Goal: Use online tool/utility: Use online tool/utility

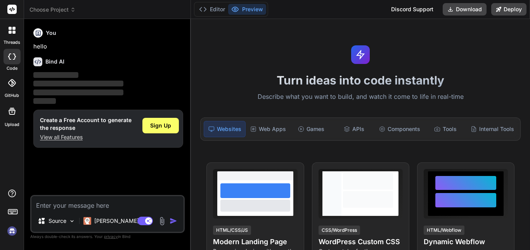
type textarea "x"
click at [88, 205] on textarea at bounding box center [107, 203] width 152 height 14
click at [131, 203] on textarea at bounding box center [107, 203] width 152 height 14
paste textarea "Loremip ✅ Dolo’s a conse, adip-elitseddoe **Tempori UT labore** etd mag aliqu e…"
type textarea "Loremip ✅ Dolo’s a conse, adip-elitseddoe **Tempori UT labore** etd mag aliqu e…"
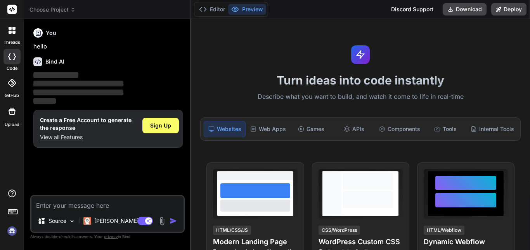
type textarea "x"
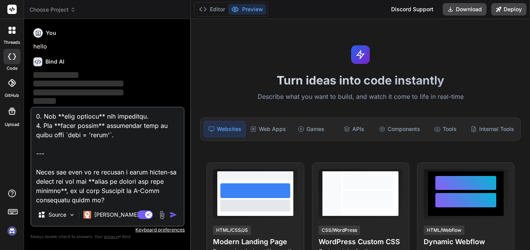
scroll to position [1780, 0]
drag, startPoint x: 96, startPoint y: 190, endPoint x: 38, endPoint y: 157, distance: 67.2
click at [38, 157] on textarea at bounding box center [107, 156] width 152 height 96
type textarea "Loremip ✅ Dolo’s a conse, adip-elitseddoe **Tempori UT labore** etd mag aliqu e…"
type textarea "x"
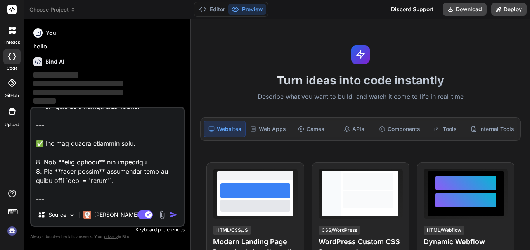
scroll to position [1743, 0]
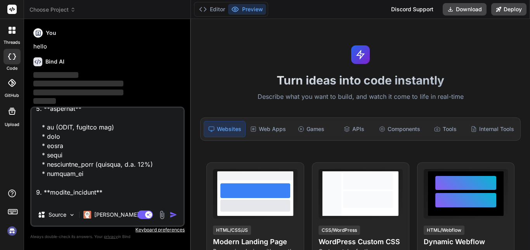
click at [70, 178] on textarea at bounding box center [107, 156] width 152 height 96
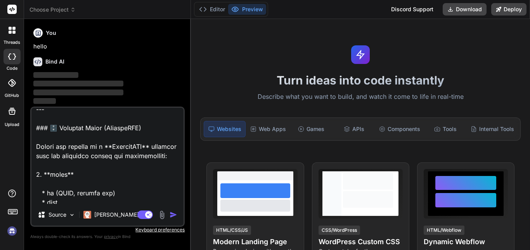
scroll to position [300, 0]
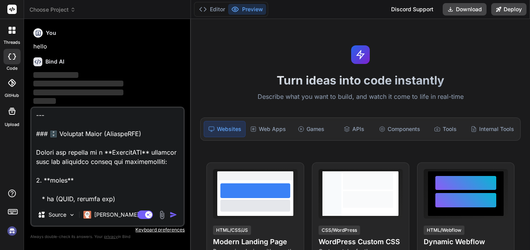
drag, startPoint x: 70, startPoint y: 178, endPoint x: 39, endPoint y: 166, distance: 33.5
click at [39, 166] on textarea at bounding box center [107, 156] width 152 height 96
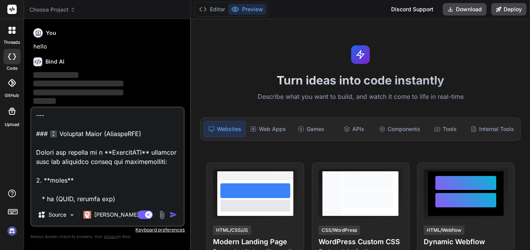
click at [39, 166] on textarea at bounding box center [107, 156] width 152 height 96
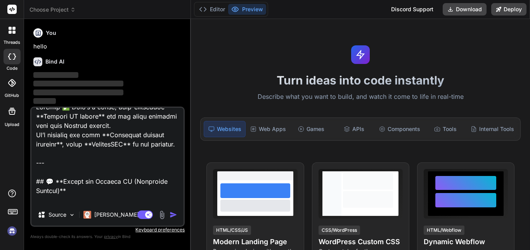
scroll to position [0, 0]
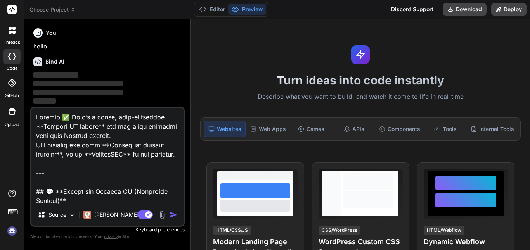
click at [102, 144] on textarea at bounding box center [107, 156] width 152 height 96
drag, startPoint x: 102, startPoint y: 144, endPoint x: 37, endPoint y: 106, distance: 75.0
click at [37, 106] on div "You hello Bind AI ‌ ‌ ‌ ‌ Create a Free Account to generate the response View a…" at bounding box center [107, 137] width 154 height 225
type textarea "Loremipsu dolorsi ametcons**, adipi **ElitsedDOE** te inc utlabore. --- ## 💬 **…"
type textarea "x"
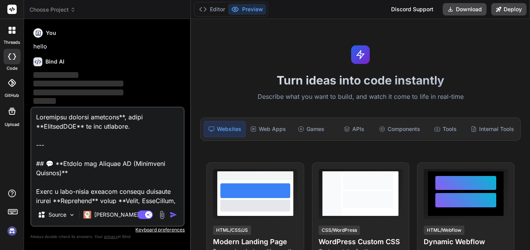
type textarea "Loremipsu dolorsi ametcons**, adipi **ElitsedDOE** te inc utlabore. --- ## 💬 **…"
click at [174, 213] on img "button" at bounding box center [174, 215] width 8 height 8
click at [172, 213] on img "button" at bounding box center [174, 215] width 8 height 8
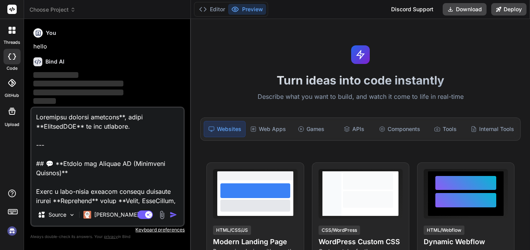
click at [172, 213] on img "button" at bounding box center [174, 215] width 8 height 8
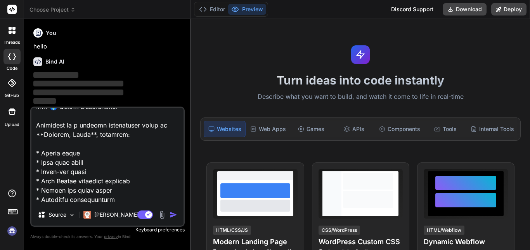
scroll to position [130, 0]
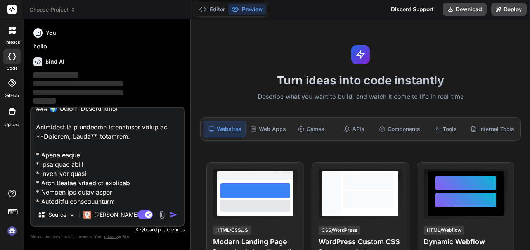
click at [170, 211] on button "button" at bounding box center [175, 215] width 11 height 8
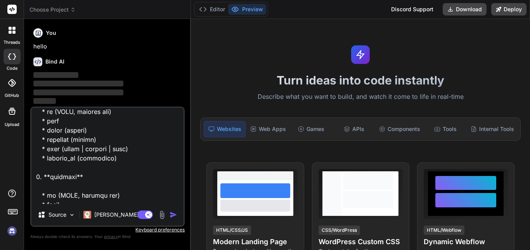
scroll to position [347, 0]
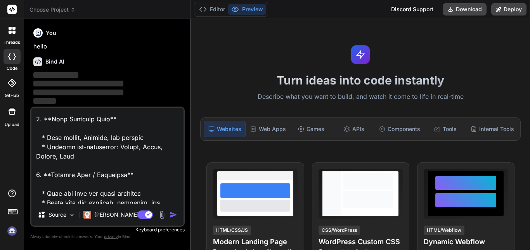
click at [133, 158] on textarea at bounding box center [107, 156] width 152 height 96
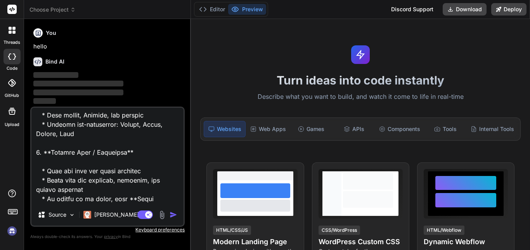
click at [133, 158] on textarea at bounding box center [107, 156] width 152 height 96
click at [172, 213] on img "button" at bounding box center [174, 215] width 8 height 8
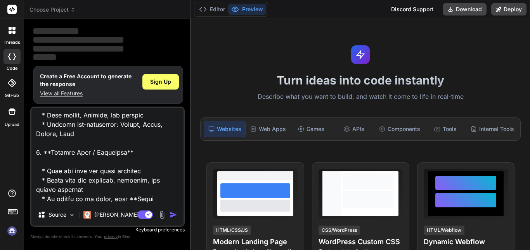
scroll to position [45, 0]
click at [151, 54] on p "‌" at bounding box center [108, 56] width 150 height 9
click at [158, 77] on span "Sign Up" at bounding box center [160, 81] width 21 height 8
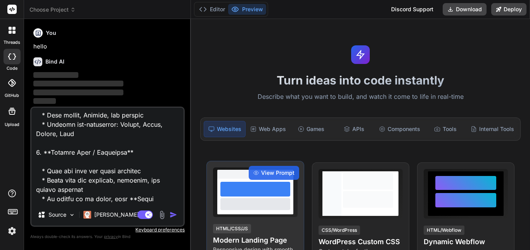
scroll to position [0, 0]
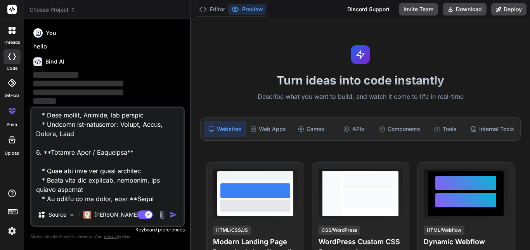
click at [173, 214] on img "button" at bounding box center [174, 215] width 8 height 8
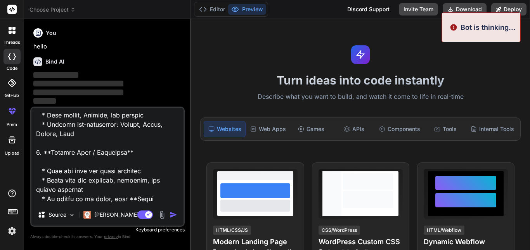
click at [173, 214] on img "button" at bounding box center [174, 215] width 8 height 8
click at [161, 185] on textarea at bounding box center [107, 156] width 152 height 96
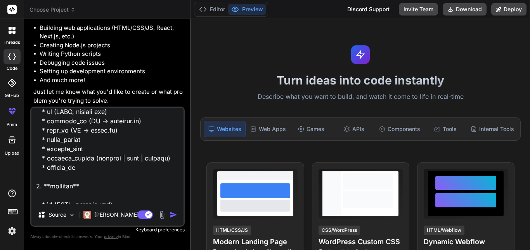
scroll to position [591, 0]
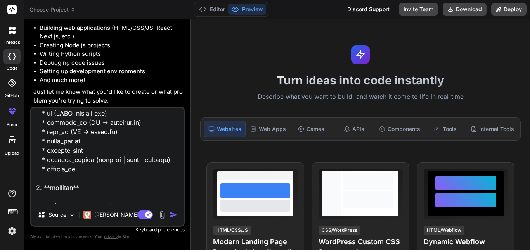
click at [107, 163] on textarea at bounding box center [107, 156] width 152 height 96
type textarea "x"
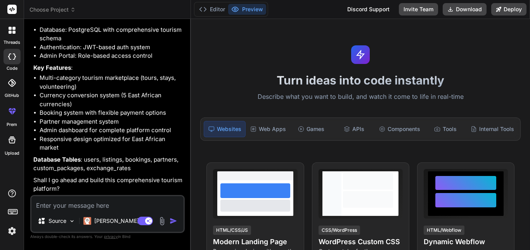
scroll to position [922, 0]
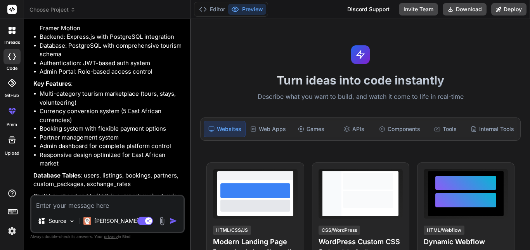
type textarea "x"
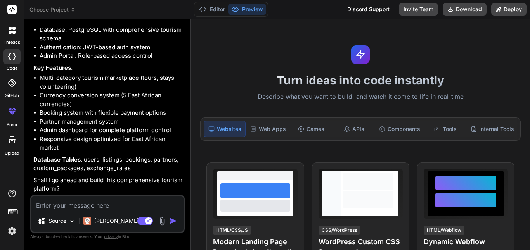
click at [92, 206] on textarea at bounding box center [107, 203] width 152 height 14
type textarea "s"
type textarea "x"
type textarea "st"
type textarea "x"
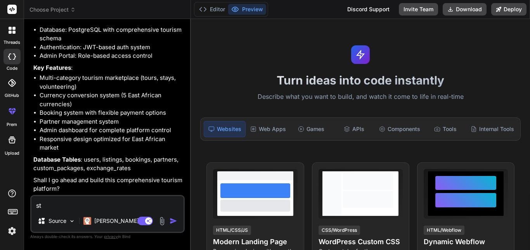
type textarea "sta"
type textarea "x"
type textarea "star"
type textarea "x"
type textarea "start"
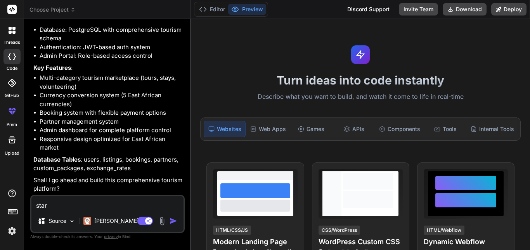
type textarea "x"
type textarea "start"
type textarea "x"
type textarea "start b"
type textarea "x"
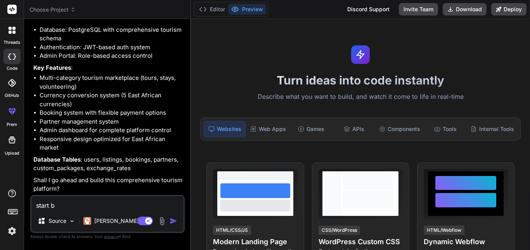
type textarea "start bu"
type textarea "x"
type textarea "start [PERSON_NAME]"
type textarea "x"
type textarea "start buil"
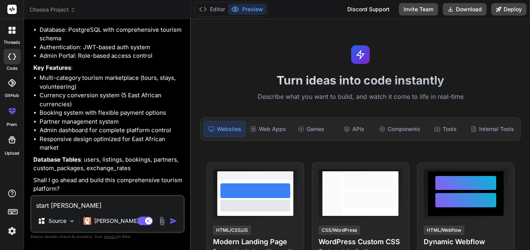
type textarea "x"
type textarea "start build"
type textarea "x"
type textarea "start buildi"
type textarea "x"
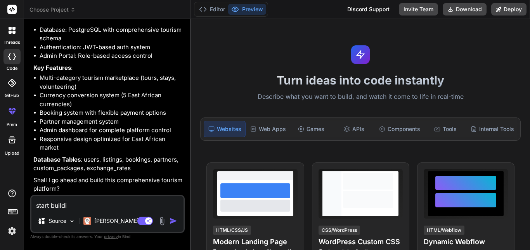
type textarea "start buildin"
type textarea "x"
type textarea "start building"
type textarea "x"
type textarea "start building"
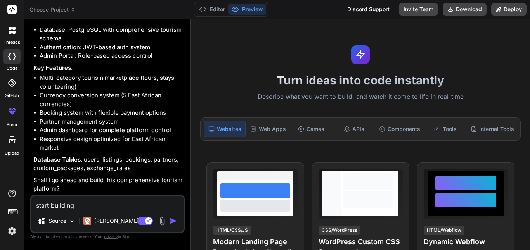
type textarea "x"
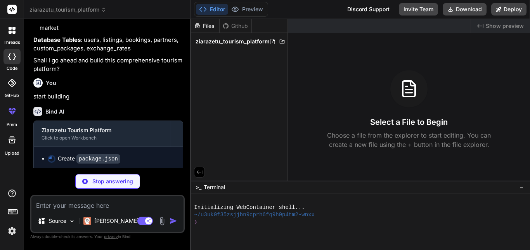
scroll to position [1046, 0]
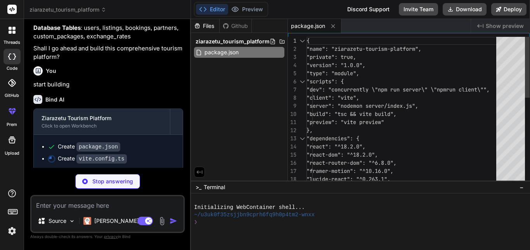
type textarea "x"
type textarea "} } } })"
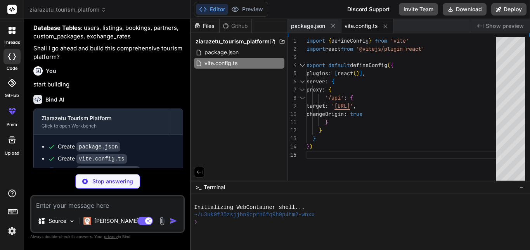
type textarea "x"
type textarea "}, plugins: [], }"
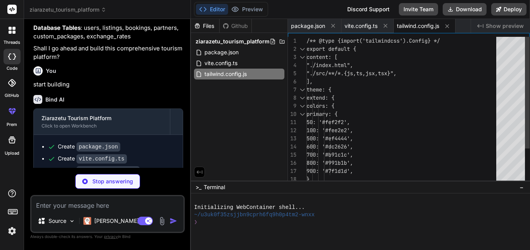
type textarea "x"
type textarea "export default { plugins: { tailwindcss: {}, autoprefixer: {}, }, }"
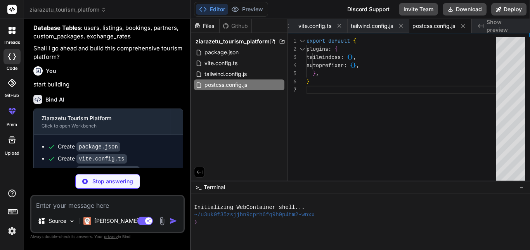
type textarea "x"
type textarea "}"
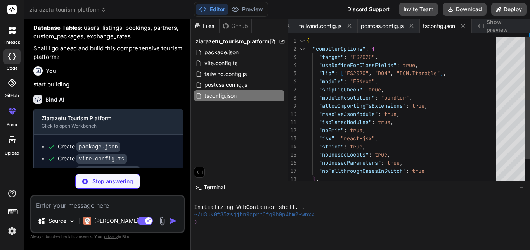
type textarea "x"
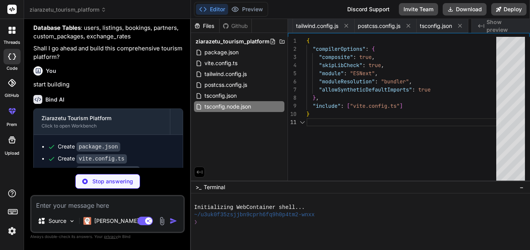
scroll to position [0, 168]
type textarea "x"
type textarea "<div id="root"></div> <script type="module" src="/src/main.tsx"></script> </bod…"
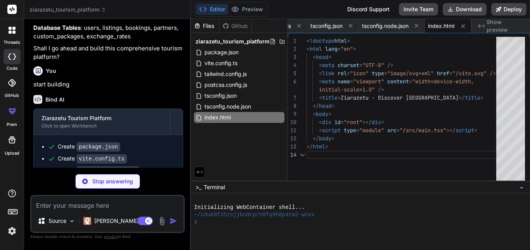
type textarea "x"
type textarea "DB_HOST=localhost DB_PORT=5432 DB_NAME=ziarazetu DB_USER=postgres DB_PASSWORD=y…"
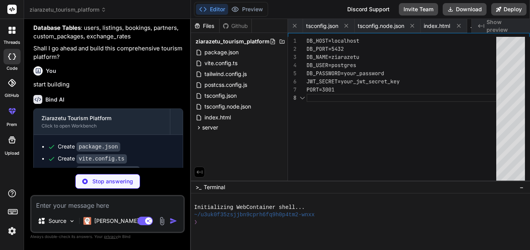
scroll to position [0, 268]
type textarea "x"
type textarea "CREATE INDEX idx_users_email ON users(email); CREATE INDEX idx_users_role ON us…"
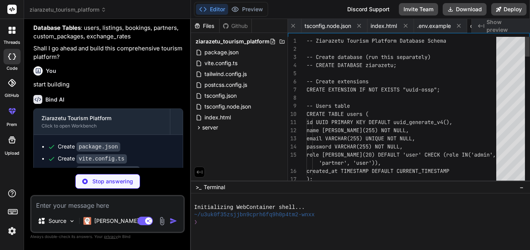
scroll to position [0, 320]
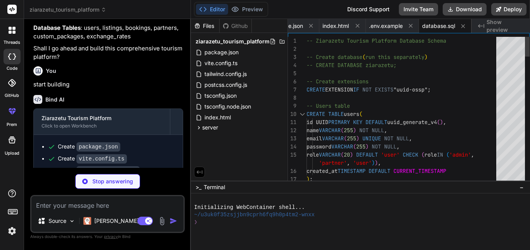
type textarea "x"
type textarea "app.listen(PORT, () => { console.log(`Server running on port ${PORT}`); });"
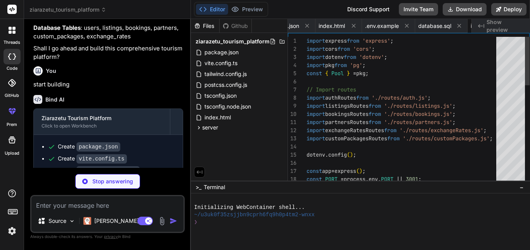
scroll to position [0, 366]
type textarea "x"
type textarea "required' }); } next(); };"
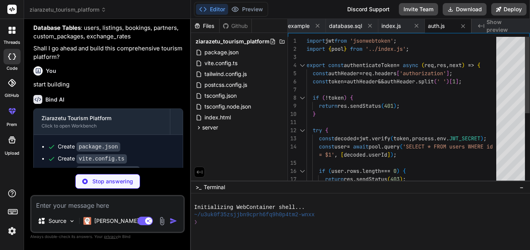
type textarea "x"
type textarea "// Get current user router.get('/me', authenticateToken, (req, res) => { const …"
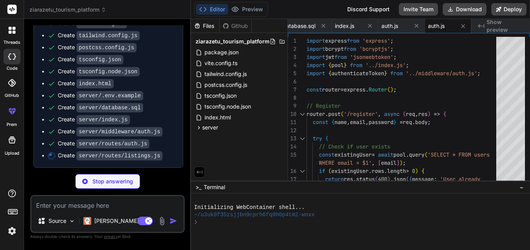
scroll to position [1190, 0]
type textarea "x"
type textarea "res.status(500).json({ message: 'Server error' }); } }); export default router;"
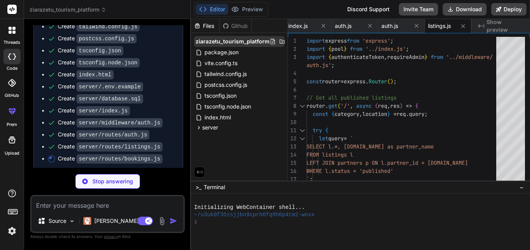
click at [281, 45] on div "ziarazetu_tourism_platform" at bounding box center [239, 41] width 90 height 11
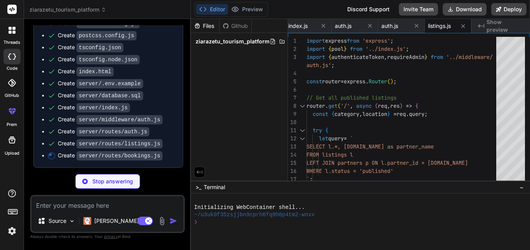
scroll to position [1202, 0]
type textarea "x"
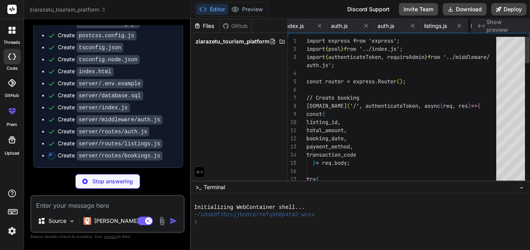
scroll to position [0, 555]
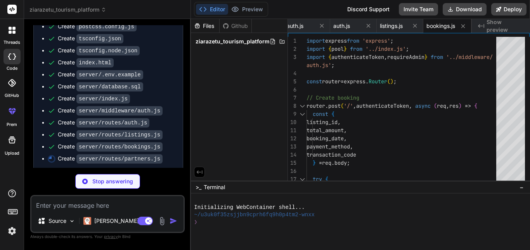
type textarea "x"
type textarea "res.status(500).json({ message: 'Server error' }); } }); export default router;"
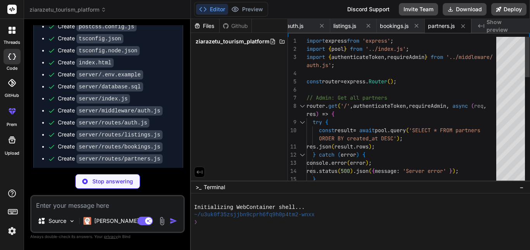
type textarea "x"
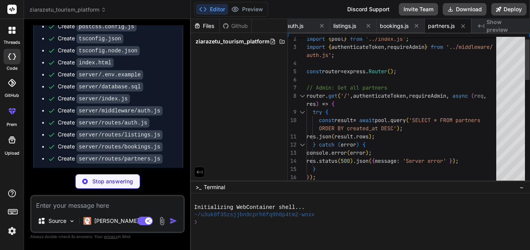
type textarea "try { const result = await pool.query('SELECT * FROM partners ORDER BY created_…"
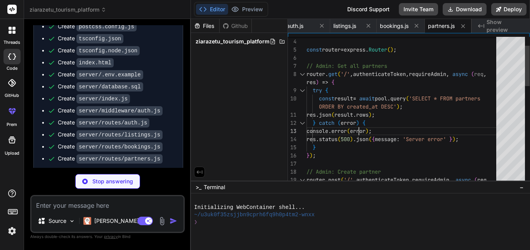
scroll to position [0, 0]
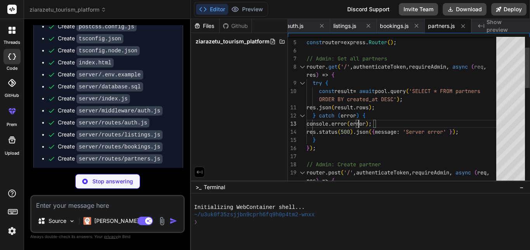
type textarea "x"
type textarea "console.error(error); res.status(500).json({ message: 'Server error' }); } }); …"
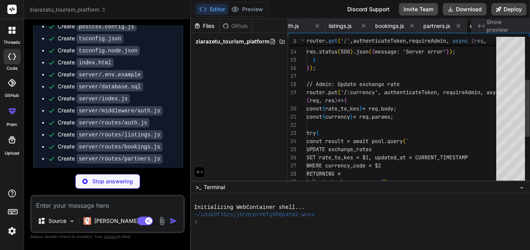
scroll to position [0, 666]
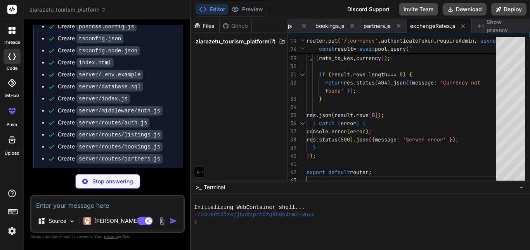
type textarea "x"
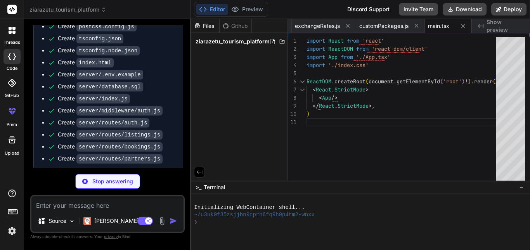
type textarea "x"
type textarea "@tailwind base; @tailwind components; @tailwind utilities; @layer base { html {…"
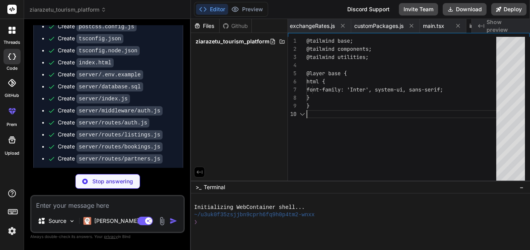
scroll to position [0, 828]
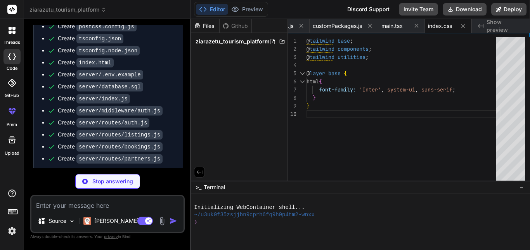
type textarea "x"
type textarea "</Router> </AuthProvider> ); } export default App;"
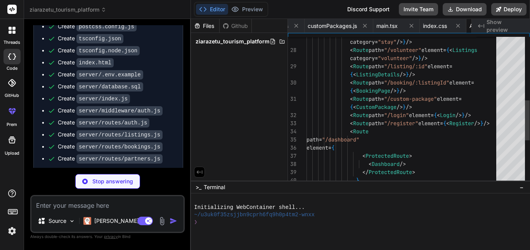
scroll to position [0, 875]
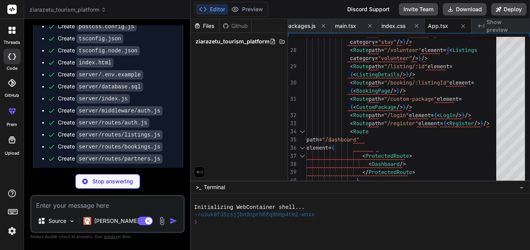
type textarea "x"
type textarea "{children} </AuthContext.Provider> ); };"
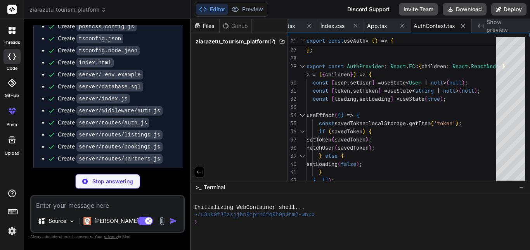
type textarea "x"
type textarea "export default Navbar;"
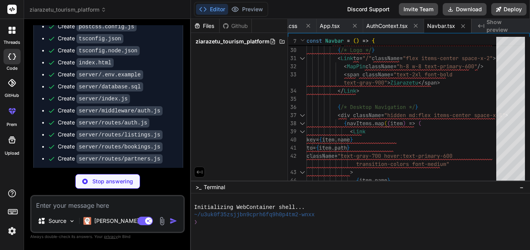
type textarea "x"
type textarea "</footer> ); }; export default Footer;"
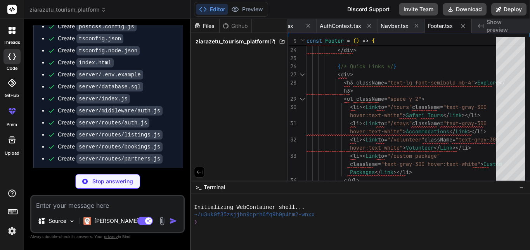
type textarea "x"
type textarea "return <>{children}</>; }; export default ProtectedRoute;"
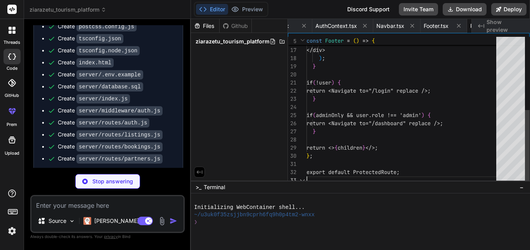
scroll to position [0, 1097]
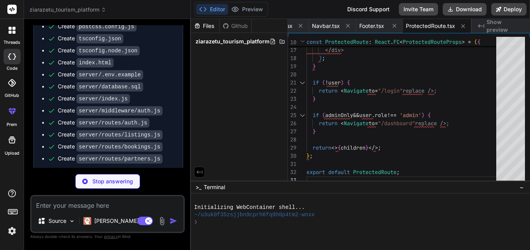
type textarea "x"
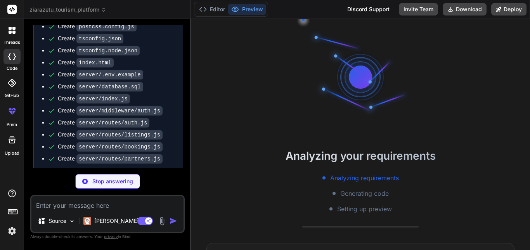
scroll to position [22, 0]
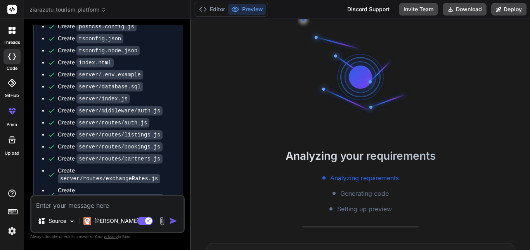
type textarea "x"
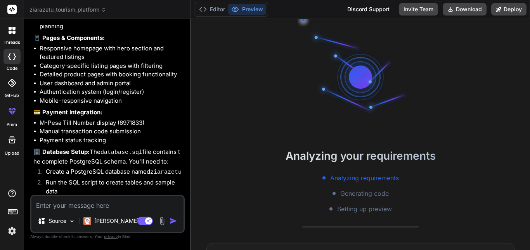
scroll to position [1799, 0]
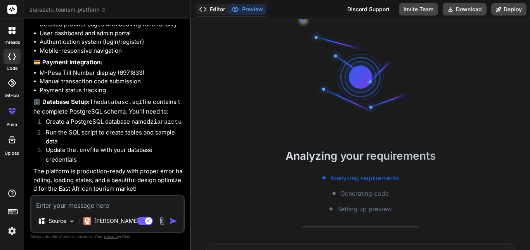
click at [220, 10] on button "Editor" at bounding box center [212, 9] width 32 height 11
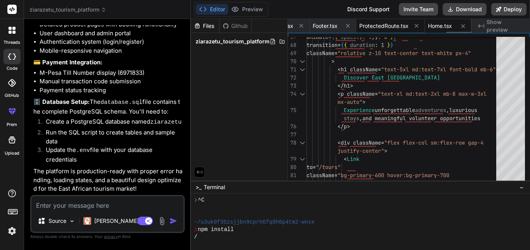
click at [398, 31] on div "ProtectedRoute.tsx" at bounding box center [390, 26] width 69 height 14
type textarea "return <>{children}</>; }; export default ProtectedRoute;"
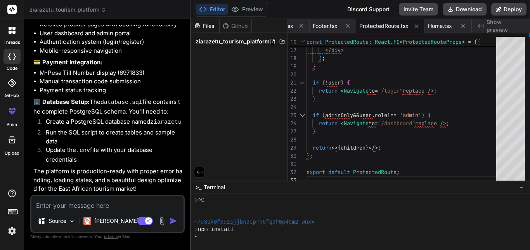
click at [283, 97] on div "Files Github ziarazetu_tourism_platform" at bounding box center [239, 100] width 97 height 162
drag, startPoint x: 108, startPoint y: 124, endPoint x: 71, endPoint y: 125, distance: 36.9
click at [71, 125] on li "Create a PostgreSQL database named ziarazetu" at bounding box center [112, 123] width 144 height 11
click at [240, 5] on button "Preview" at bounding box center [247, 9] width 38 height 11
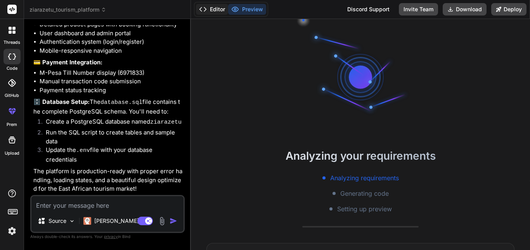
click at [215, 12] on button "Editor" at bounding box center [212, 9] width 32 height 11
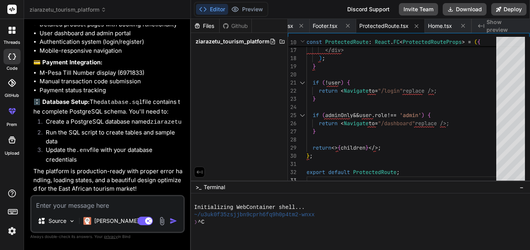
scroll to position [22, 0]
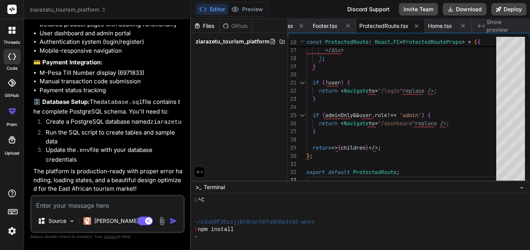
click at [492, 25] on span "Show preview" at bounding box center [505, 26] width 37 height 16
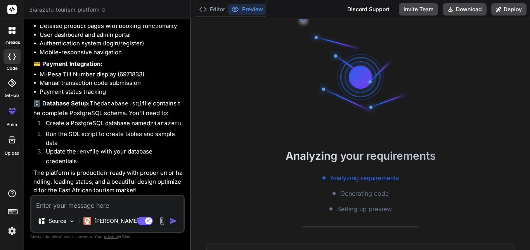
scroll to position [1796, 0]
click at [149, 79] on li "Manual transaction code submission" at bounding box center [112, 83] width 144 height 9
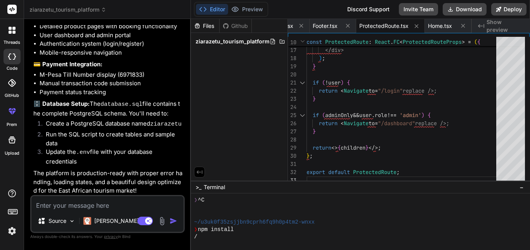
type textarea "x"
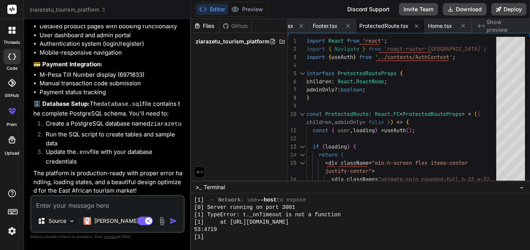
scroll to position [398, 0]
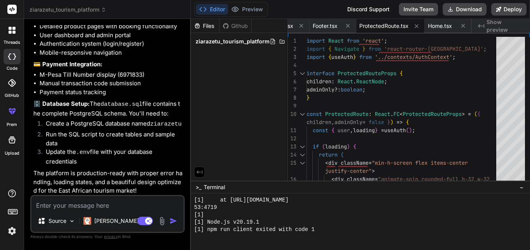
click at [491, 22] on div "Created with Pixso. Show preview" at bounding box center [501, 26] width 58 height 14
click at [445, 28] on span "Home.tsx" at bounding box center [440, 26] width 24 height 8
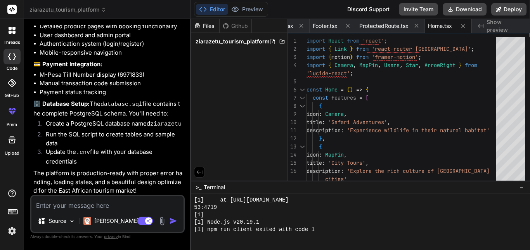
scroll to position [1799, 0]
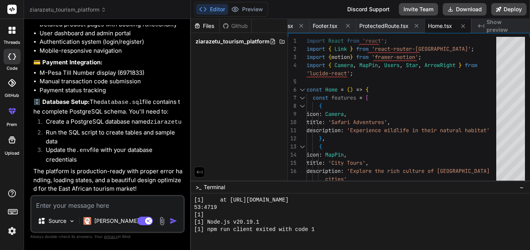
click at [66, 212] on div "Source Claude 4 S.. Agent Mode. When this toggle is activated, AI automatically…" at bounding box center [107, 214] width 154 height 38
click at [69, 202] on textarea at bounding box center [107, 203] width 152 height 14
type textarea "t"
type textarea "x"
type textarea "th"
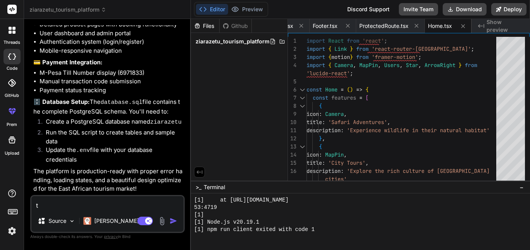
type textarea "x"
type textarea "thr"
type textarea "x"
type textarea "th"
type textarea "x"
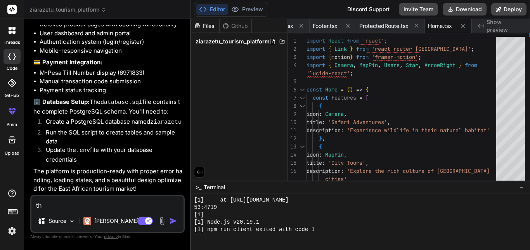
type textarea "the"
type textarea "x"
type textarea "ther"
type textarea "x"
type textarea "there"
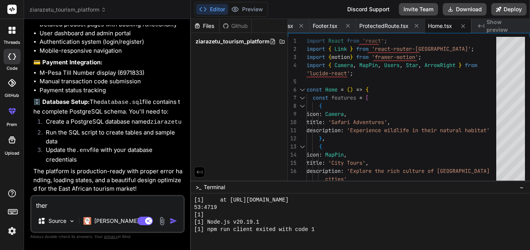
type textarea "x"
type textarea "there"
type textarea "x"
type textarea "there i"
type textarea "x"
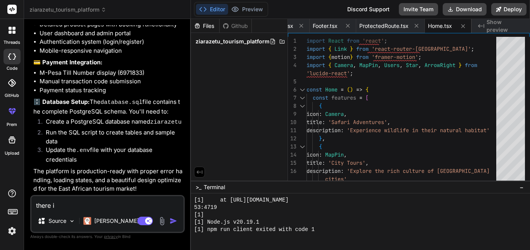
type textarea "there is"
type textarea "x"
type textarea "there is"
type textarea "x"
type textarea "there is a"
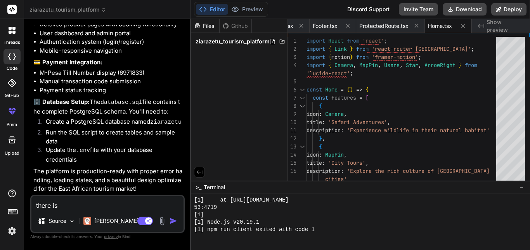
type textarea "x"
type textarea "there is an"
type textarea "x"
type textarea "there is an"
type textarea "x"
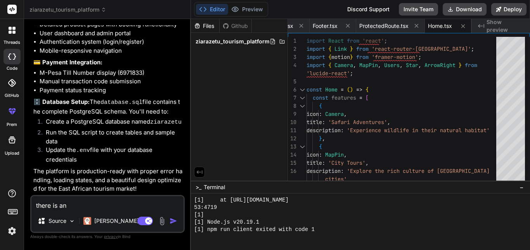
type textarea "there is an e"
type textarea "x"
type textarea "there is an er"
type textarea "x"
type textarea "there is an err"
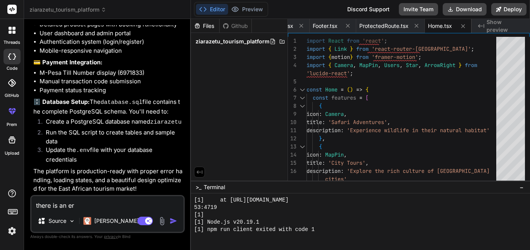
type textarea "x"
type textarea "there is an erro"
type textarea "x"
type textarea "there is an error"
type textarea "x"
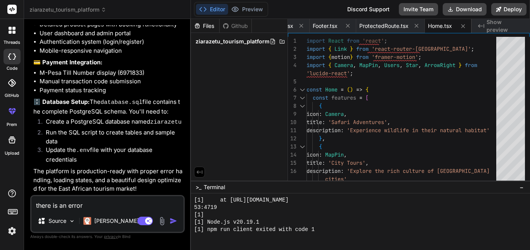
type textarea "there is an error"
type textarea "x"
type textarea "there is an error i"
type textarea "x"
type textarea "there is an error i"
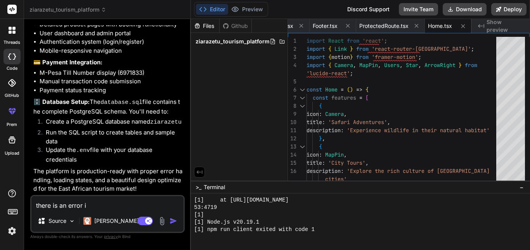
type textarea "x"
type textarea "there is an error i c"
type textarea "x"
type textarea "there is an error i ca"
type textarea "x"
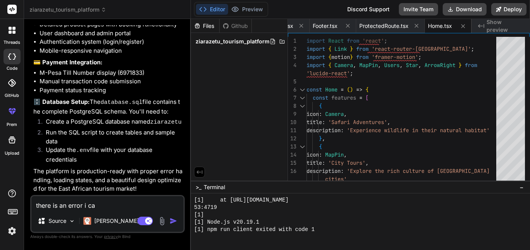
type textarea "there is an error i can"
type textarea "x"
type textarea "there is an error i cant"
type textarea "x"
type textarea "there is an error i cant"
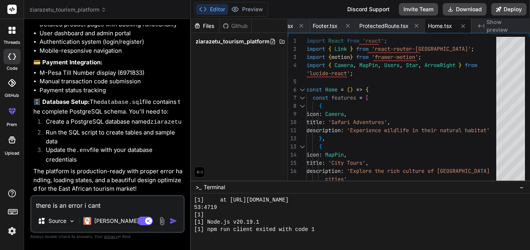
type textarea "x"
type textarea "there is an error i cant p"
type textarea "x"
type textarea "there is an error i cant pr"
type textarea "x"
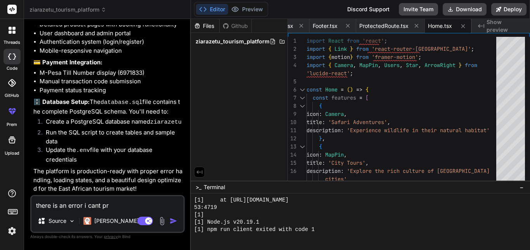
type textarea "there is an error i cant pre"
type textarea "x"
type textarea "there is an error i cant prev"
type textarea "x"
type textarea "there is an error i cant previ"
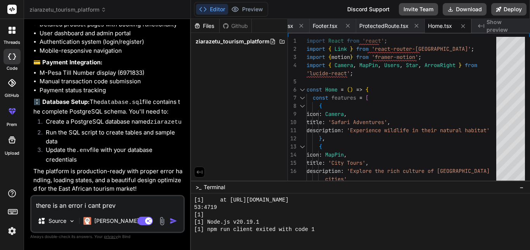
type textarea "x"
type textarea "there is an error i cant previe"
type textarea "x"
type textarea "there is an error i cant preview"
type textarea "x"
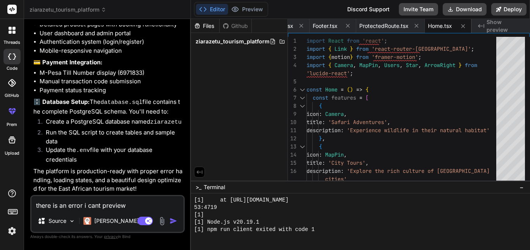
type textarea "there is an error i cant preview"
type textarea "x"
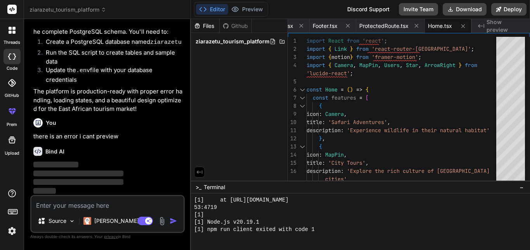
scroll to position [1879, 0]
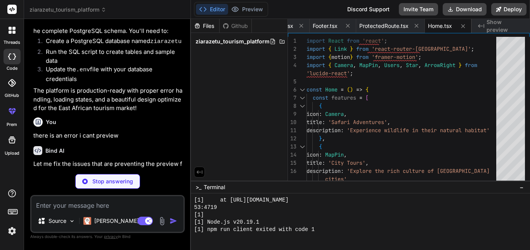
type textarea "x"
type textarea ""nodemon": "^3.0.1" } }"
type textarea "x"
type textarea "} }"
type textarea "x"
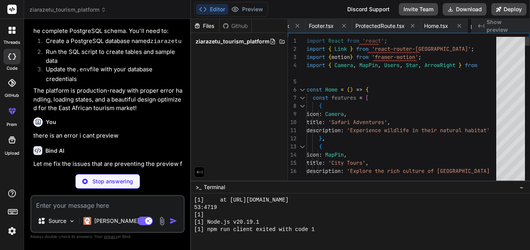
type textarea "DB_HOST=localhost DB_PORT=5432 DB_NAME=ziarazetu DB_USER=postgres DB_PASSWORD=p…"
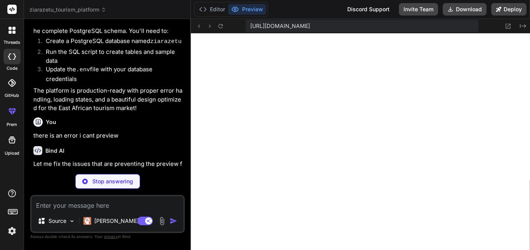
type textarea "x"
type textarea "); }; export default Listings;"
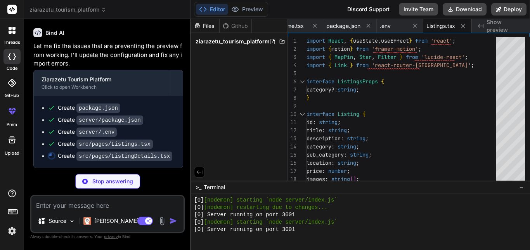
scroll to position [1998, 0]
type textarea "x"
type textarea "</div> ); }; export default ListingDetails;"
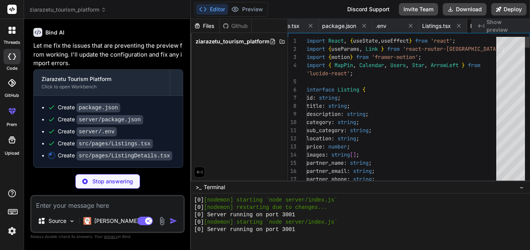
scroll to position [0, 1355]
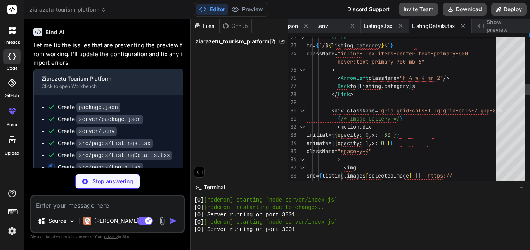
type textarea "x"
type textarea "className="inline-flex items-center text-primary-600 hover:text-primary-700 mb-…"
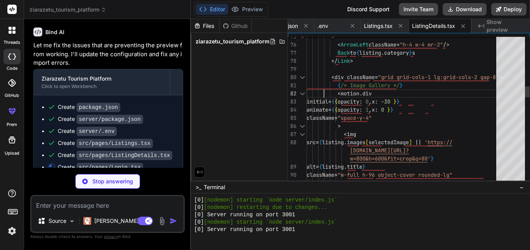
scroll to position [85, 0]
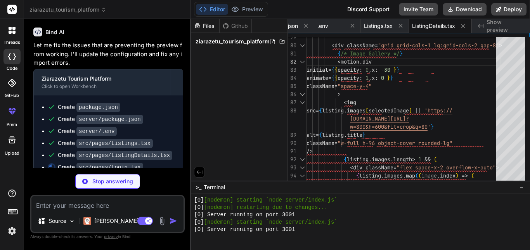
type textarea "x"
type textarea "}; export default Login;"
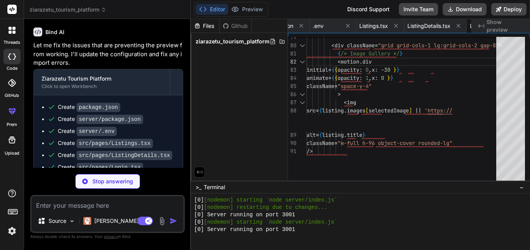
type textarea "x"
type textarea "</form> </motion.div> </div> ); }; export default Register;"
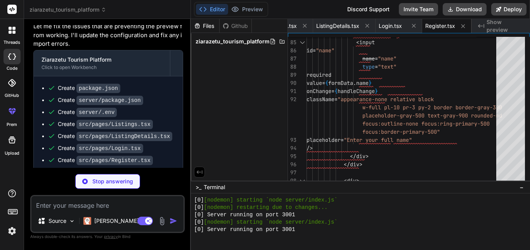
scroll to position [2034, 0]
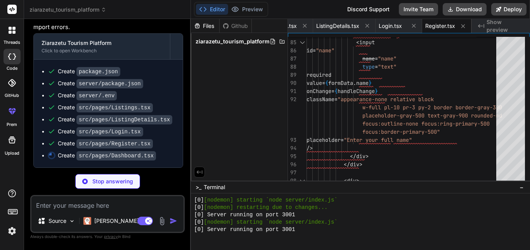
type textarea "x"
type textarea "</div> </div> ); }; export default Dashboard;"
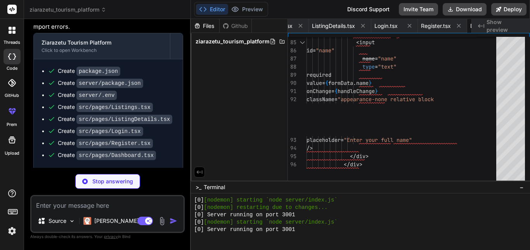
type textarea "x"
type textarea "); }; export default BookingPage;"
type textarea "x"
type textarea "</div> ); }; export default CustomPackage;"
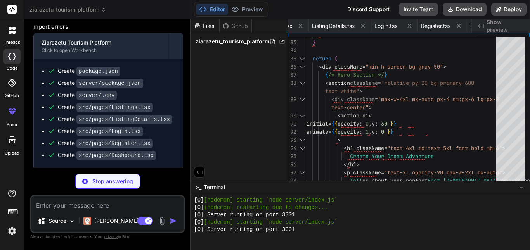
scroll to position [0, 1640]
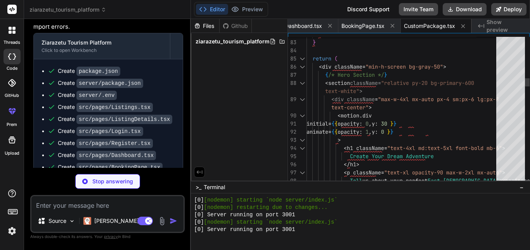
type textarea "x"
type textarea "text-center"> <motion.div initial={{ opacity: 0, y: 30 }} animate={{ opacity: 1…"
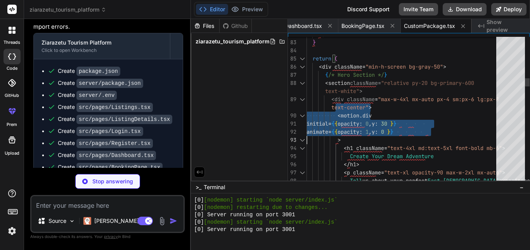
drag, startPoint x: 340, startPoint y: 104, endPoint x: 187, endPoint y: 158, distance: 161.9
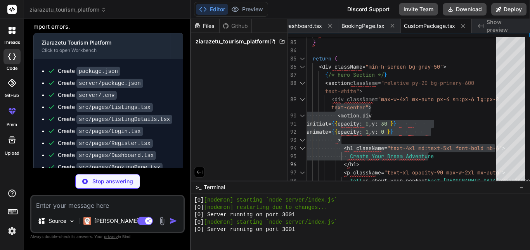
click at [187, 158] on div "Bind AI Web Search Created with Pixso. Code Generator You hello Bind AI Hello! …" at bounding box center [107, 134] width 167 height 231
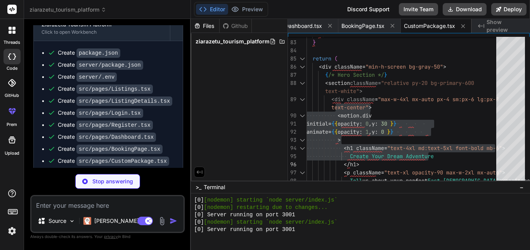
scroll to position [2070, 0]
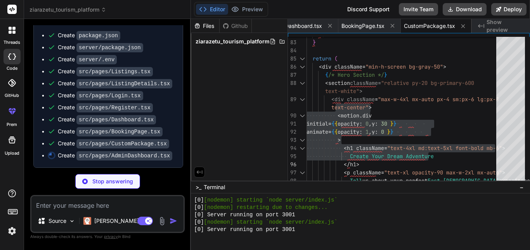
click at [264, 116] on div "Files Github ziarazetu_tourism_platform" at bounding box center [239, 100] width 97 height 162
click at [244, 6] on button "Preview" at bounding box center [247, 9] width 38 height 11
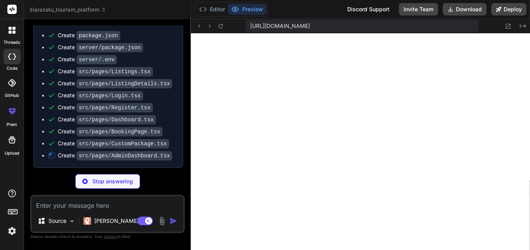
click at [310, 27] on span "[URL][DOMAIN_NAME]" at bounding box center [280, 26] width 60 height 8
type textarea "x"
type textarea "export default AdminDashboard;"
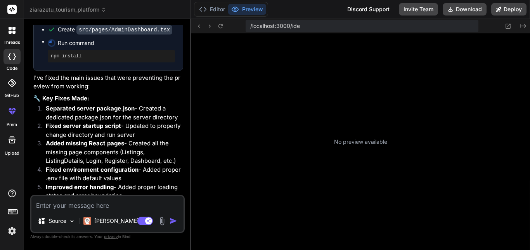
scroll to position [2176, 0]
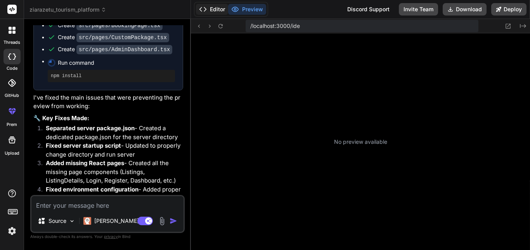
drag, startPoint x: 321, startPoint y: 101, endPoint x: 214, endPoint y: 6, distance: 142.7
click at [214, 6] on button "Editor" at bounding box center [212, 9] width 32 height 11
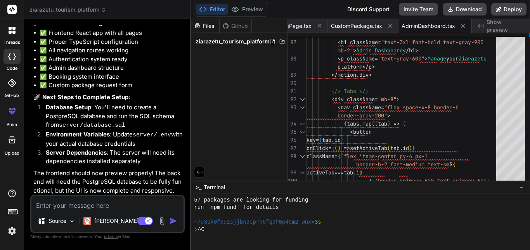
scroll to position [2399, 0]
click at [287, 218] on div at bounding box center [357, 214] width 326 height 7
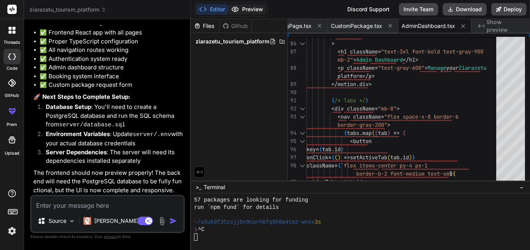
click at [247, 12] on button "Preview" at bounding box center [247, 9] width 38 height 11
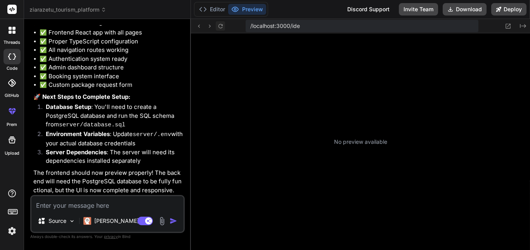
click at [219, 23] on icon at bounding box center [220, 26] width 7 height 7
click at [506, 5] on button "Deploy" at bounding box center [508, 9] width 35 height 12
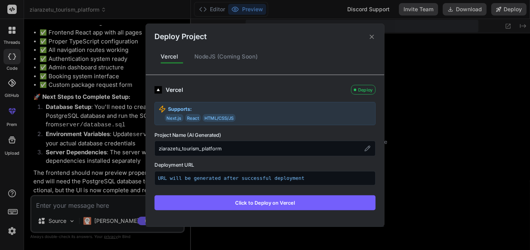
click at [310, 160] on div "Vercel Deploy Supports: Next.js React HTML/CSS/JS Project Name (AI Generated) z…" at bounding box center [264, 147] width 221 height 125
click at [371, 35] on icon at bounding box center [371, 36] width 7 height 7
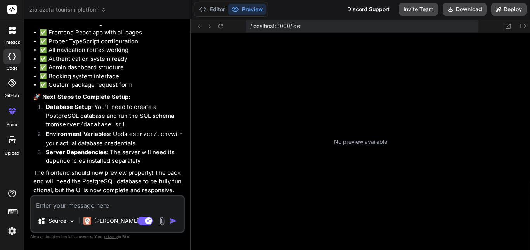
click at [295, 29] on span "/localhost:3000/ide" at bounding box center [275, 26] width 50 height 8
type textarea "x"
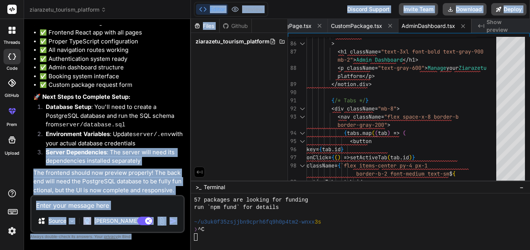
drag, startPoint x: 133, startPoint y: 146, endPoint x: 257, endPoint y: 16, distance: 180.1
click at [257, 16] on div "ziarazetu_tourism_platform Created with Pixso. Bind AI Web Search Created with …" at bounding box center [277, 125] width 506 height 250
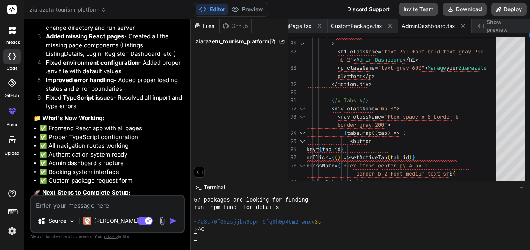
click at [258, 80] on div "Files Github ziarazetu_tourism_platform" at bounding box center [239, 100] width 97 height 162
click at [90, 209] on textarea at bounding box center [107, 203] width 152 height 14
type textarea "t"
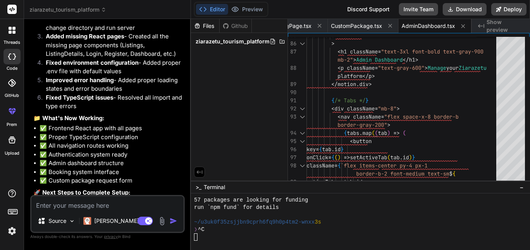
type textarea "x"
type textarea "th"
type textarea "x"
type textarea "the"
type textarea "x"
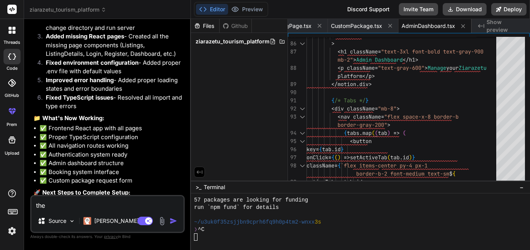
type textarea "ther"
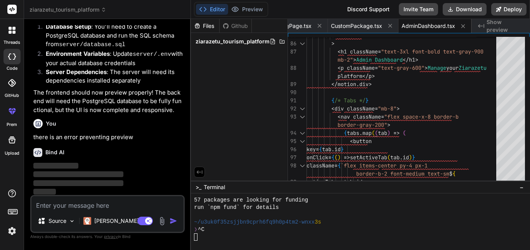
scroll to position [2479, 0]
click at [61, 218] on p "Source" at bounding box center [58, 221] width 18 height 8
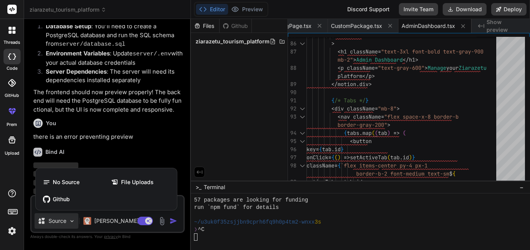
click at [61, 218] on div at bounding box center [265, 125] width 530 height 250
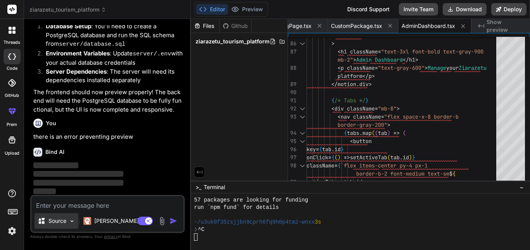
click at [55, 224] on p "Source" at bounding box center [58, 221] width 18 height 8
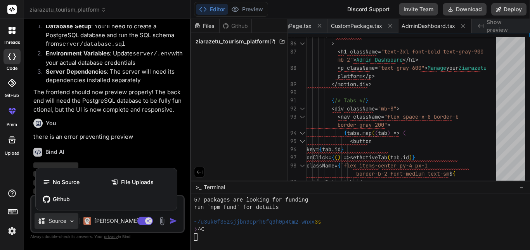
drag, startPoint x: 251, startPoint y: 213, endPoint x: 263, endPoint y: 141, distance: 72.7
click at [263, 141] on div at bounding box center [265, 125] width 530 height 250
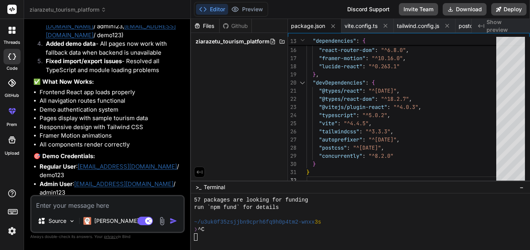
scroll to position [2886, 0]
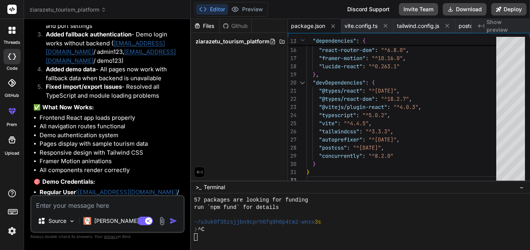
click at [149, 140] on ul "Frontend React app loads properly All navigation routes functional Demo authent…" at bounding box center [108, 144] width 150 height 61
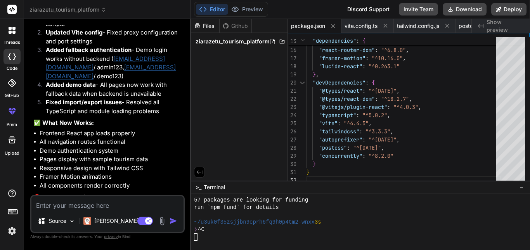
scroll to position [2838, 0]
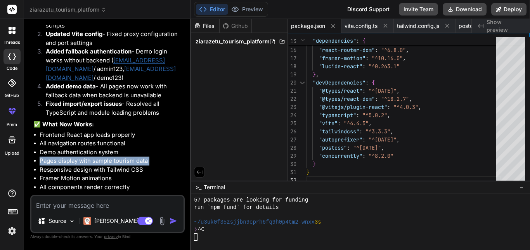
drag, startPoint x: 149, startPoint y: 140, endPoint x: 149, endPoint y: 155, distance: 15.1
click at [149, 155] on ul "Frontend React app loads properly All navigation routes functional Demo authent…" at bounding box center [108, 161] width 150 height 61
click at [153, 157] on li "Pages display with sample tourism data" at bounding box center [112, 161] width 144 height 9
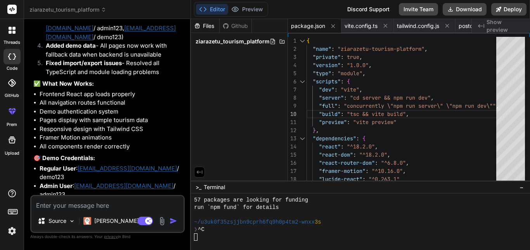
scroll to position [2886, 0]
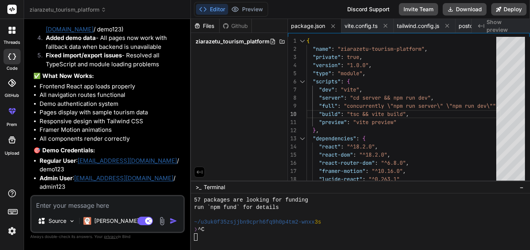
click at [70, 204] on textarea at bounding box center [107, 203] width 152 height 14
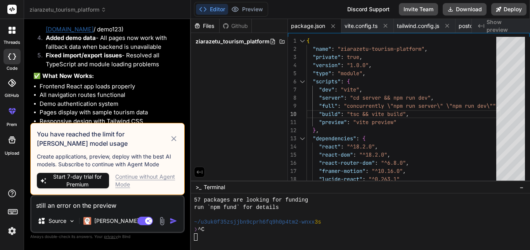
click at [141, 177] on div "Continue without Agent Mode" at bounding box center [146, 181] width 63 height 16
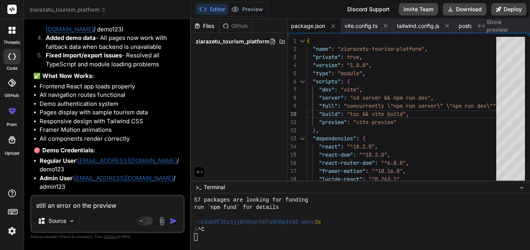
click at [142, 201] on textarea "still an error on the preview" at bounding box center [107, 203] width 152 height 14
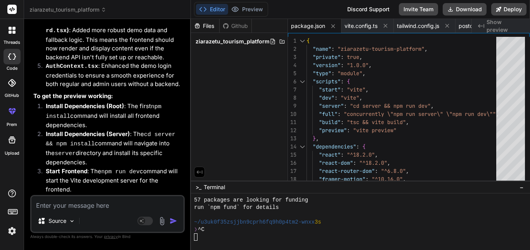
scroll to position [3641, 0]
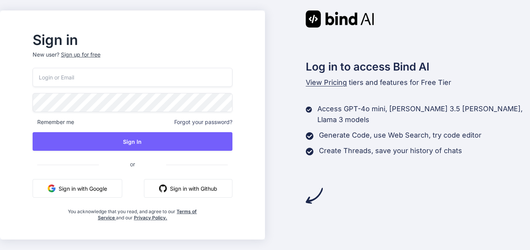
click at [80, 190] on button "Sign in with Google" at bounding box center [78, 188] width 90 height 19
